Goal: Information Seeking & Learning: Learn about a topic

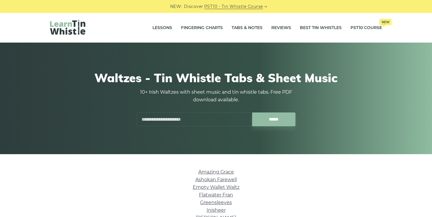
scroll to position [151, 0]
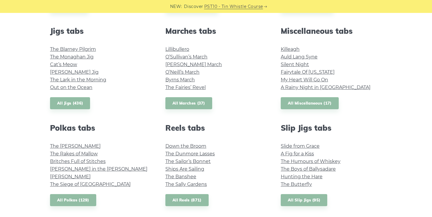
scroll to position [323, 0]
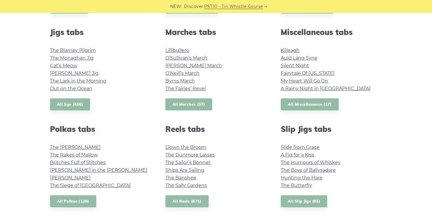
click at [190, 104] on link "All Marches (37)" at bounding box center [188, 105] width 47 height 12
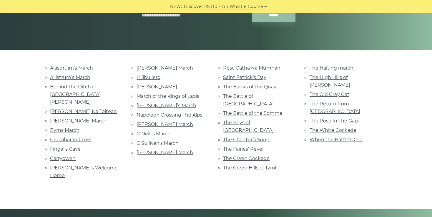
scroll to position [106, 0]
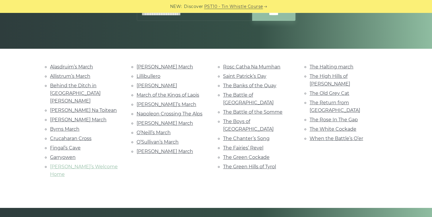
click at [94, 164] on link "Grainne’s Welcome Home" at bounding box center [84, 170] width 68 height 13
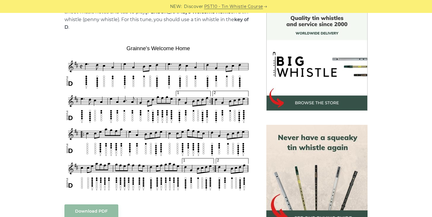
scroll to position [157, 0]
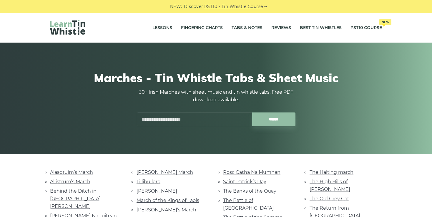
scroll to position [106, 0]
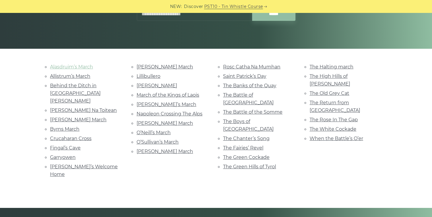
click at [84, 66] on link "Alasdruim’s March" at bounding box center [71, 67] width 43 height 6
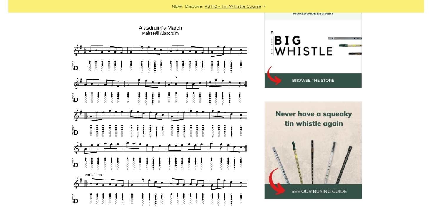
scroll to position [179, 0]
